Goal: Task Accomplishment & Management: Use online tool/utility

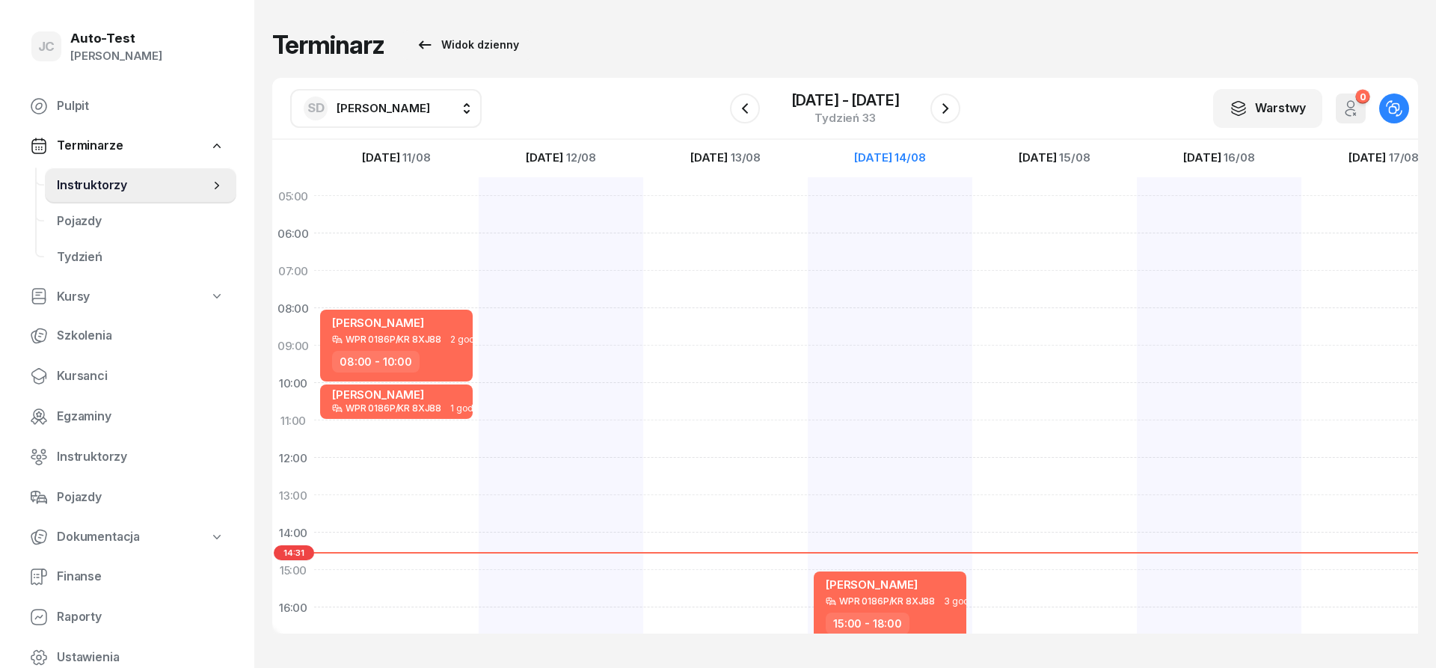
scroll to position [1, 0]
drag, startPoint x: 550, startPoint y: 43, endPoint x: 251, endPoint y: 48, distance: 299.2
click at [251, 48] on div "JC Auto-Test [PERSON_NAME] Pulpit Terminarze Instruktorzy Pojazdy Tydzień Kursy…" at bounding box center [718, 334] width 1436 height 668
click at [273, 47] on h1 "Terminarz" at bounding box center [328, 44] width 112 height 27
drag, startPoint x: 272, startPoint y: 46, endPoint x: 584, endPoint y: 43, distance: 311.9
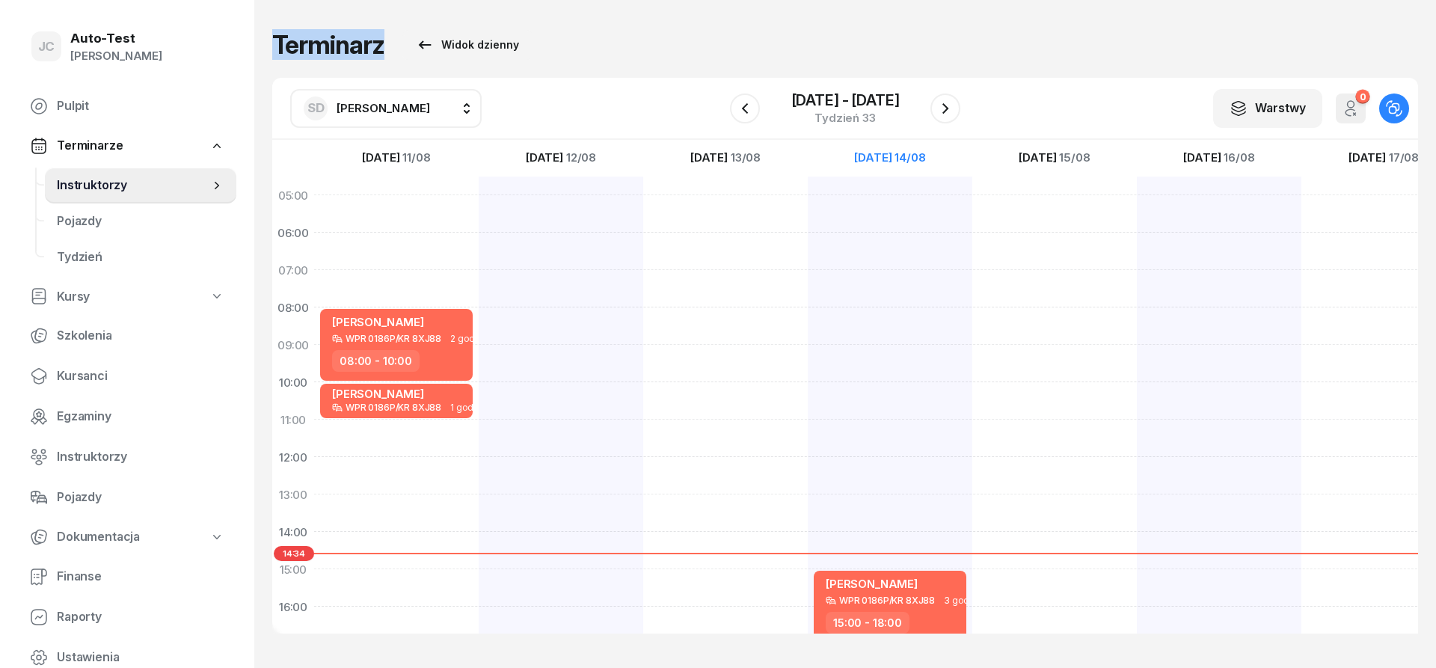
click at [562, 43] on div "Terminarz Widok dzienny" at bounding box center [845, 45] width 1146 height 30
click at [614, 43] on div "Terminarz Widok dzienny" at bounding box center [845, 45] width 1146 height 30
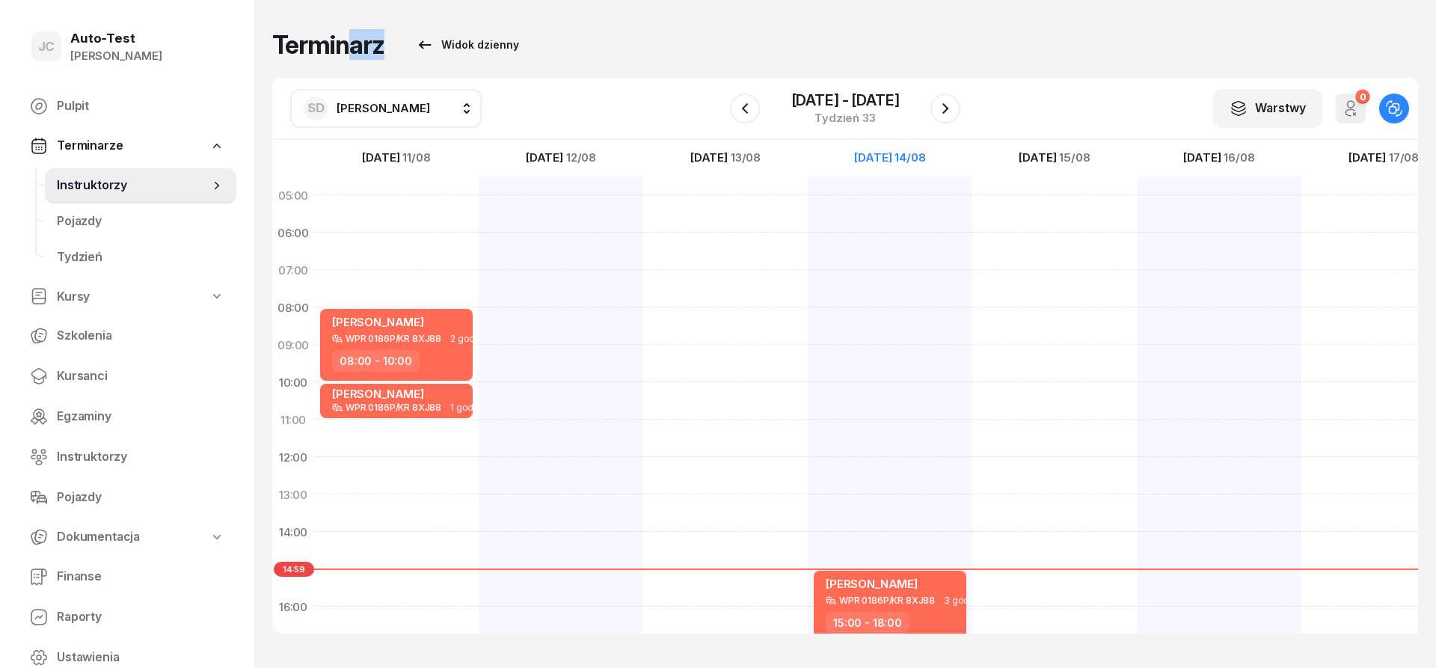
drag, startPoint x: 583, startPoint y: 45, endPoint x: 355, endPoint y: 40, distance: 227.4
click at [355, 40] on div "Terminarz Widok dzienny" at bounding box center [845, 45] width 1146 height 30
click at [277, 48] on h1 "Terminarz" at bounding box center [328, 44] width 112 height 27
drag, startPoint x: 274, startPoint y: 45, endPoint x: 565, endPoint y: 50, distance: 291.0
click at [562, 50] on div "Terminarz Widok dzienny" at bounding box center [845, 45] width 1146 height 30
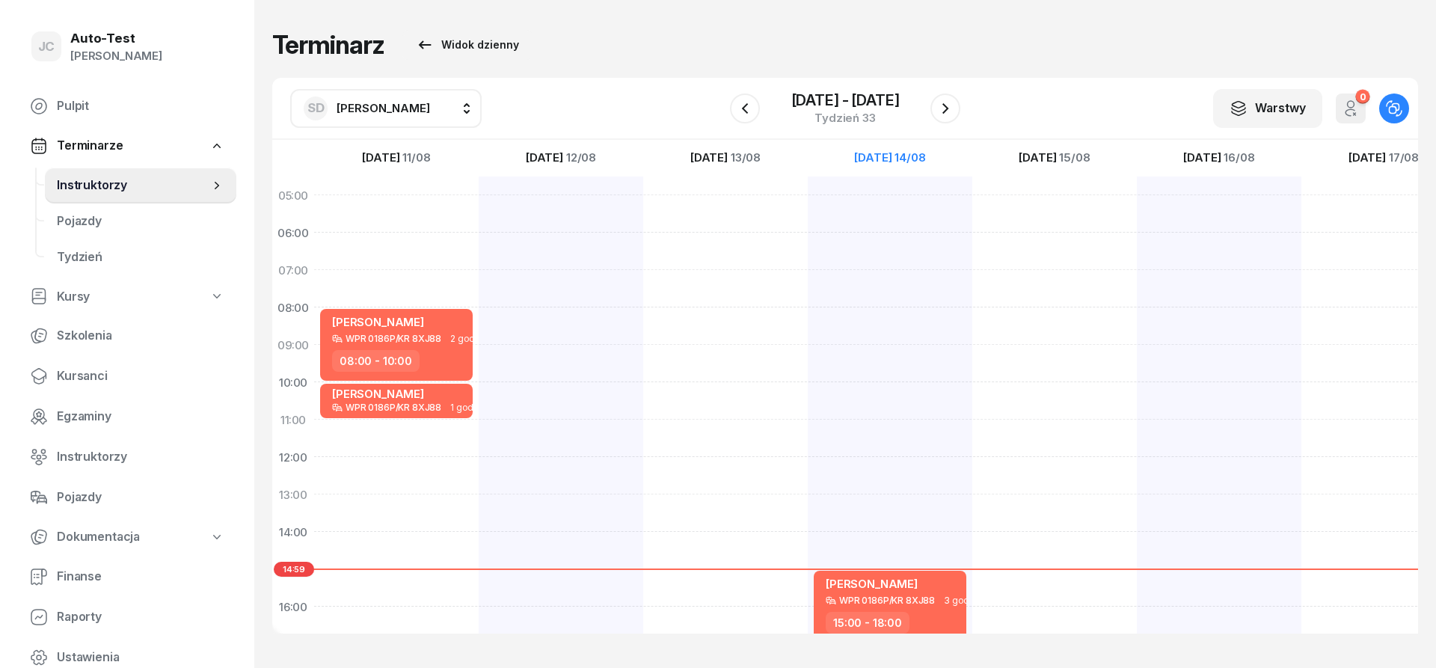
click at [604, 44] on div "Terminarz Widok dzienny" at bounding box center [845, 45] width 1146 height 30
